Goal: Use online tool/utility

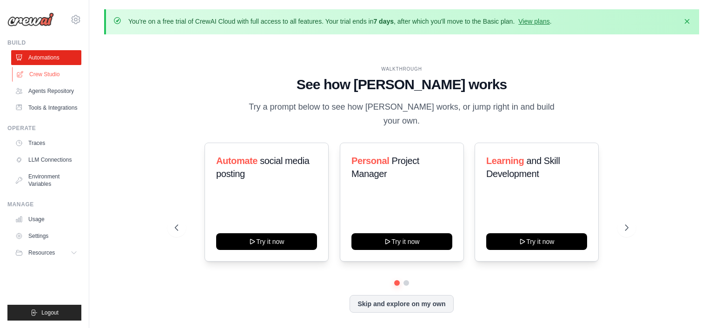
click at [42, 72] on link "Crew Studio" at bounding box center [47, 74] width 70 height 15
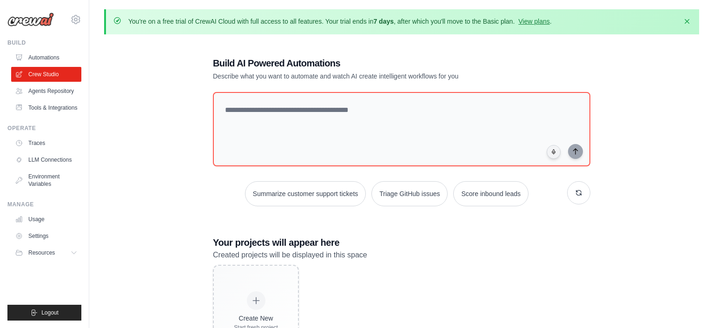
scroll to position [52, 0]
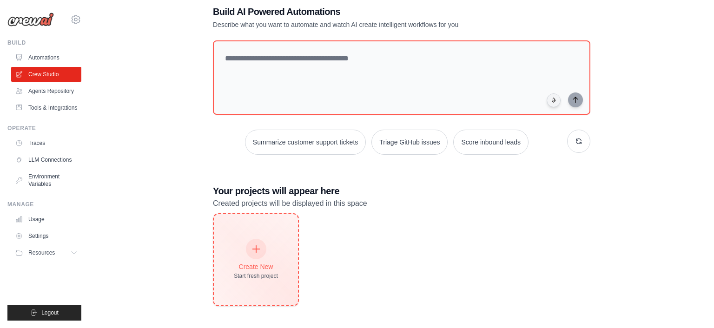
click at [259, 250] on div at bounding box center [256, 249] width 20 height 20
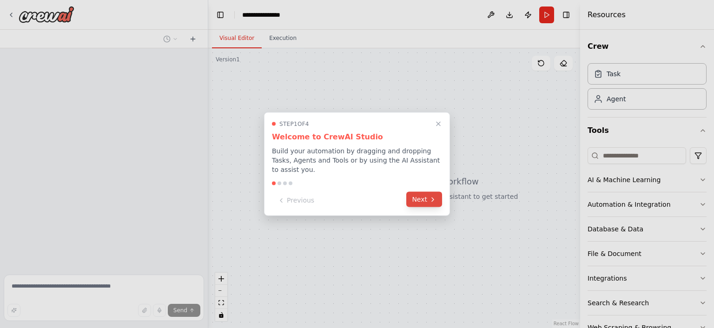
click at [422, 197] on button "Next" at bounding box center [424, 199] width 36 height 15
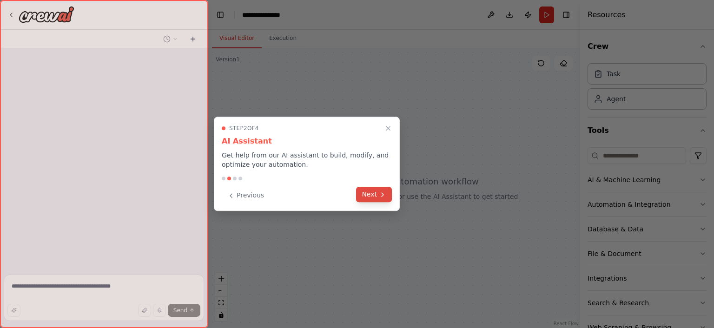
click at [377, 199] on button "Next" at bounding box center [374, 194] width 36 height 15
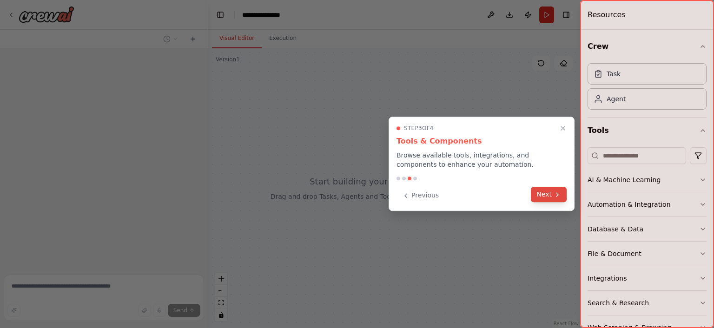
click at [542, 194] on button "Next" at bounding box center [549, 194] width 36 height 15
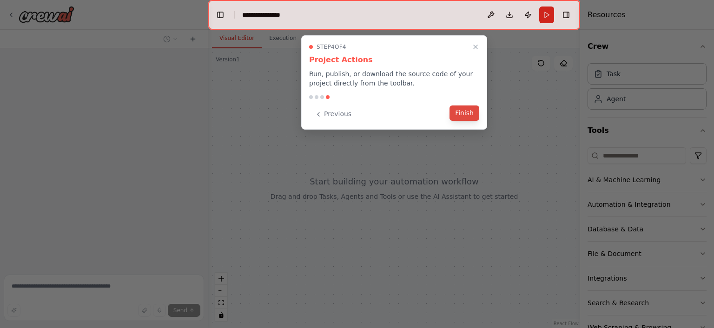
click at [461, 121] on div "Previous Finish" at bounding box center [394, 113] width 170 height 15
click at [464, 111] on button "Finish" at bounding box center [465, 113] width 30 height 15
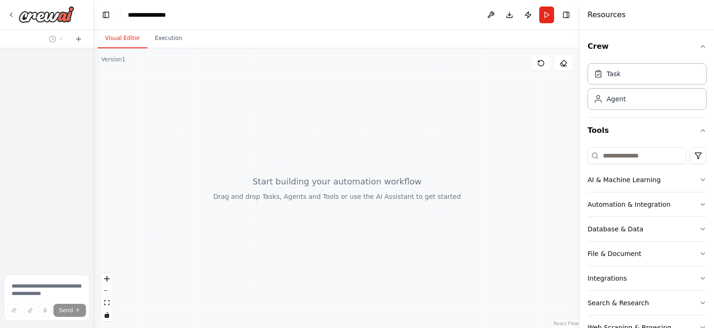
drag, startPoint x: 208, startPoint y: 86, endPoint x: 89, endPoint y: 80, distance: 118.7
click at [89, 80] on div "Send" at bounding box center [47, 164] width 94 height 328
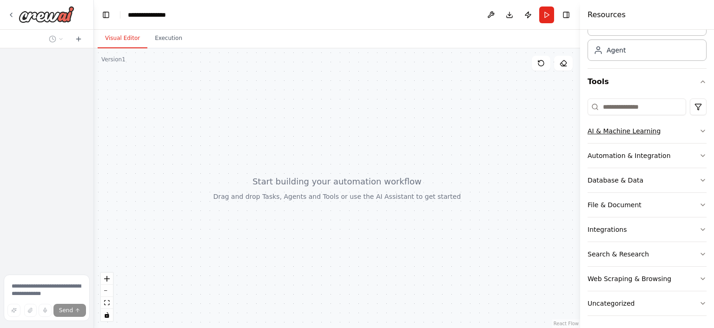
scroll to position [50, 0]
click at [633, 179] on div "Database & Data" at bounding box center [616, 178] width 56 height 9
